Goal: Check status: Check status

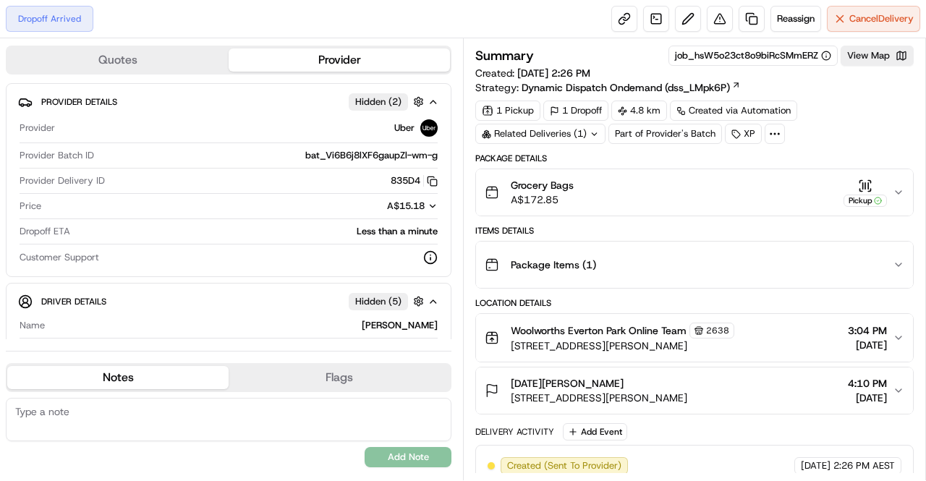
click at [579, 137] on div "Related Deliveries (1)" at bounding box center [540, 134] width 130 height 20
click at [581, 137] on div at bounding box center [580, 134] width 12 height 12
click at [832, 105] on div "1 Pickup 1 Dropoff 4.8 km Created via Automation Related Deliveries (1) Part of…" at bounding box center [694, 122] width 438 height 43
click at [594, 137] on icon at bounding box center [593, 133] width 9 height 9
click at [587, 128] on div "Related Deliveries (1)" at bounding box center [540, 134] width 130 height 20
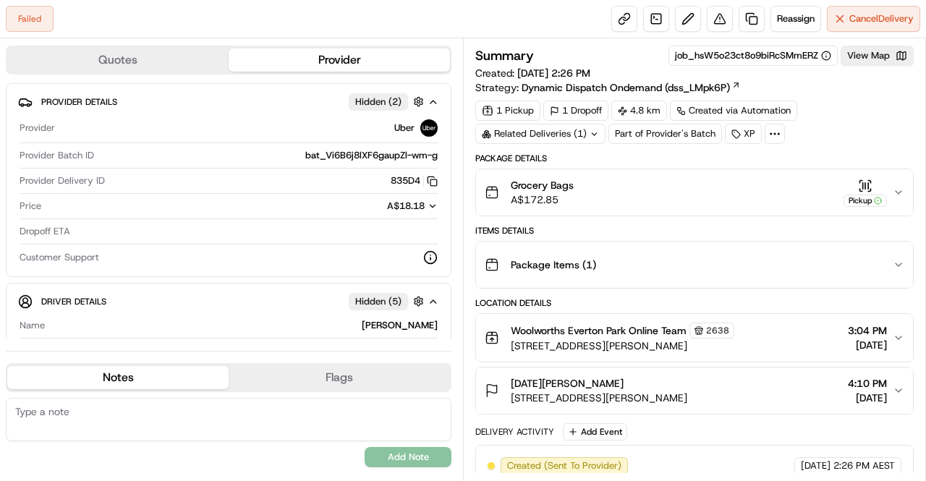
click at [590, 134] on icon at bounding box center [593, 133] width 9 height 9
click at [590, 134] on div "Related Deliveries (1)" at bounding box center [540, 134] width 130 height 20
click at [590, 134] on icon at bounding box center [593, 133] width 9 height 9
click at [592, 132] on div "Related Deliveries (1)" at bounding box center [540, 134] width 130 height 20
click at [356, 20] on div "Failed Reassign Cancel Delivery" at bounding box center [463, 19] width 926 height 38
